Goal: Task Accomplishment & Management: Complete application form

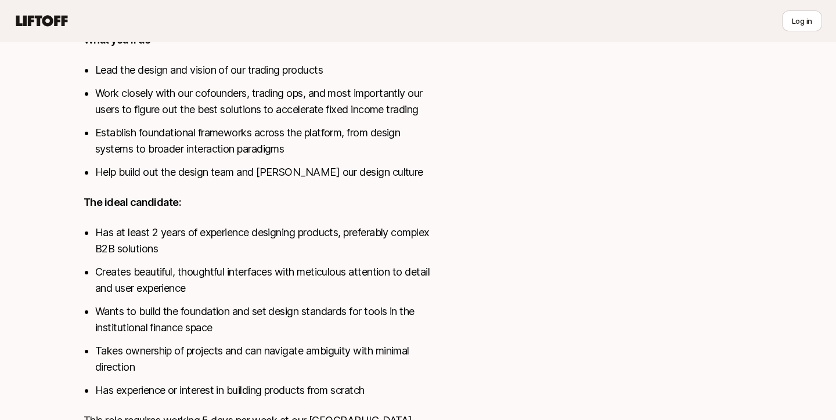
scroll to position [696, 0]
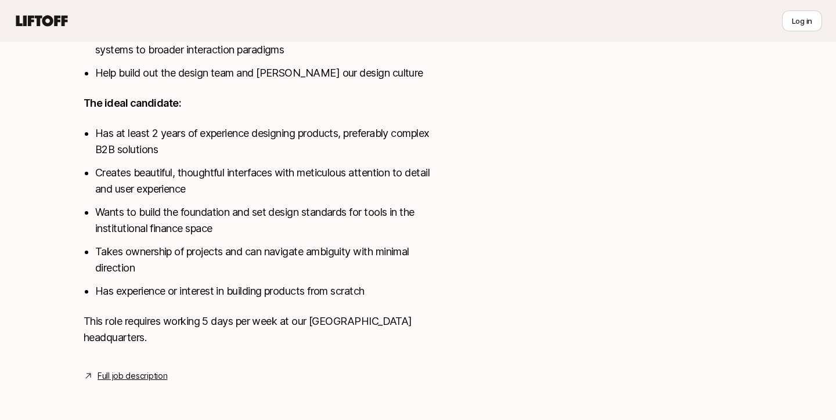
click at [143, 370] on link "Full job description" at bounding box center [133, 376] width 70 height 14
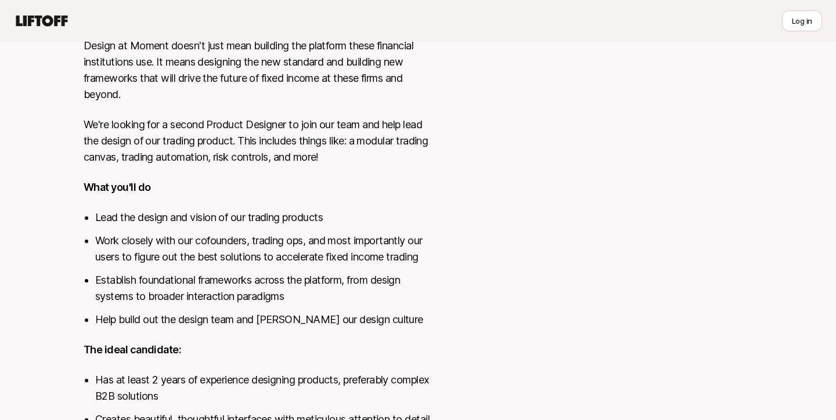
scroll to position [0, 0]
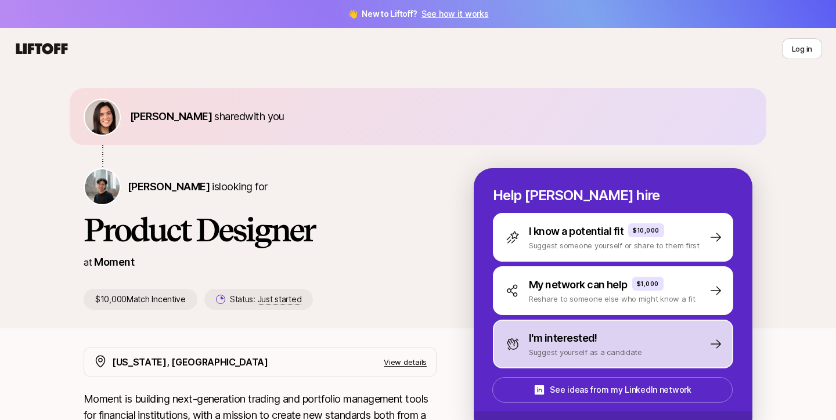
click at [554, 343] on p "I'm interested!" at bounding box center [563, 338] width 69 height 16
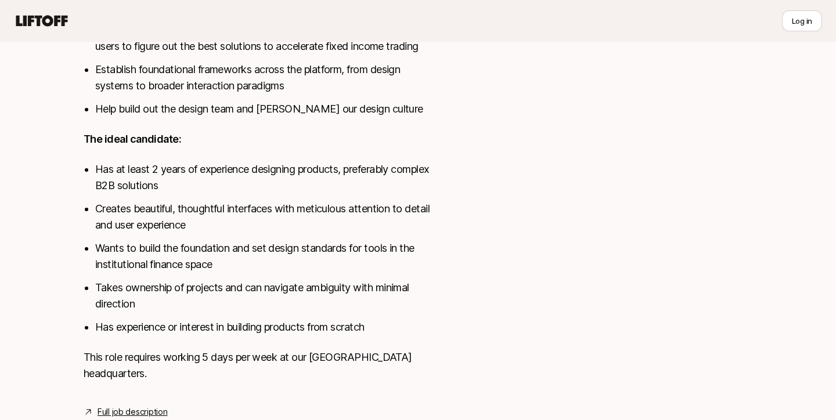
scroll to position [696, 0]
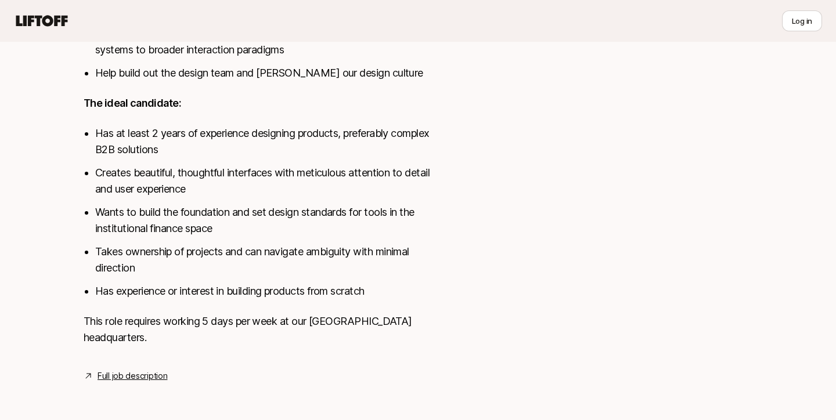
click at [166, 377] on link "Full job description" at bounding box center [133, 376] width 70 height 14
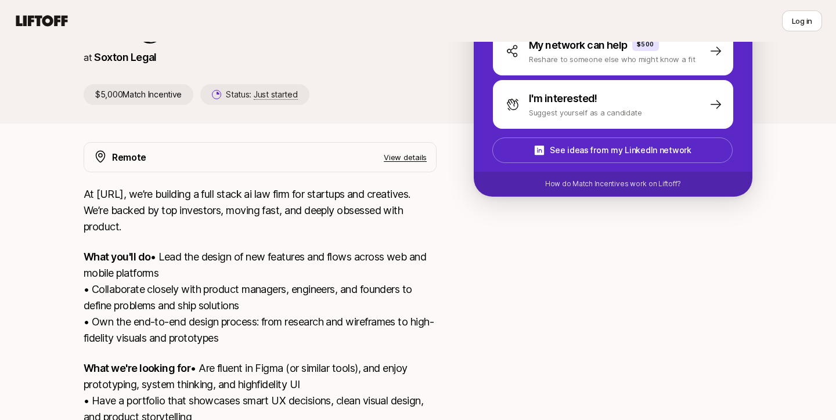
scroll to position [83, 0]
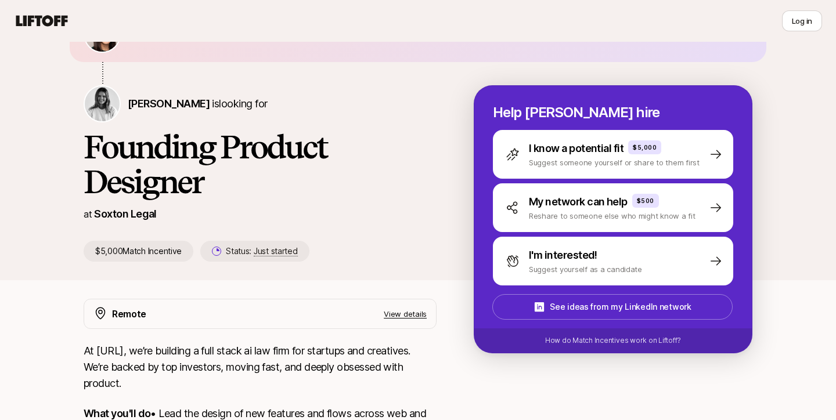
click at [393, 316] on p "View details" at bounding box center [405, 314] width 43 height 12
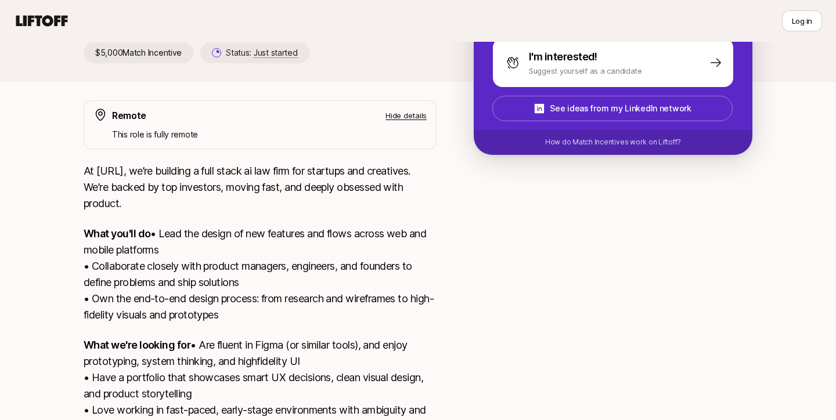
scroll to position [380, 0]
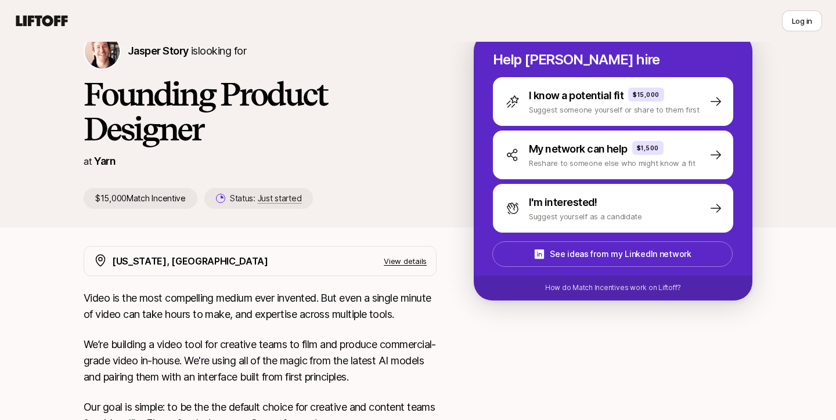
scroll to position [111, 0]
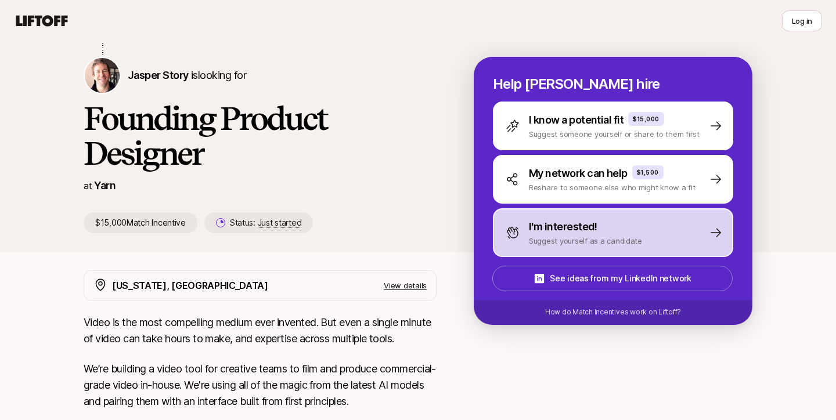
click at [562, 236] on p "Suggest yourself as a candidate" at bounding box center [585, 241] width 113 height 12
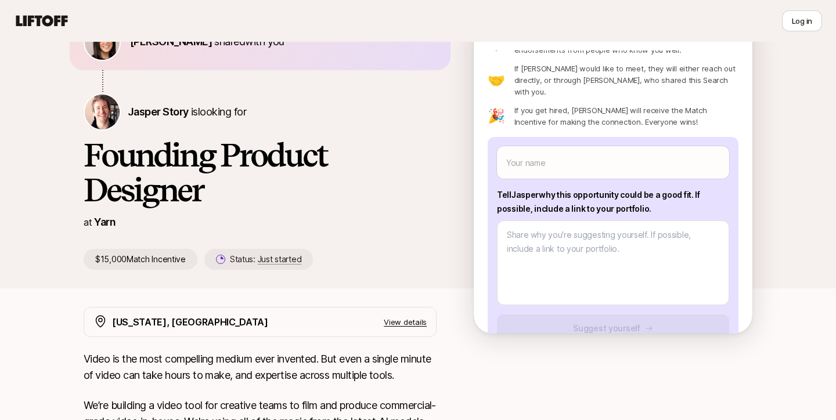
scroll to position [110, 0]
